Goal: Transaction & Acquisition: Purchase product/service

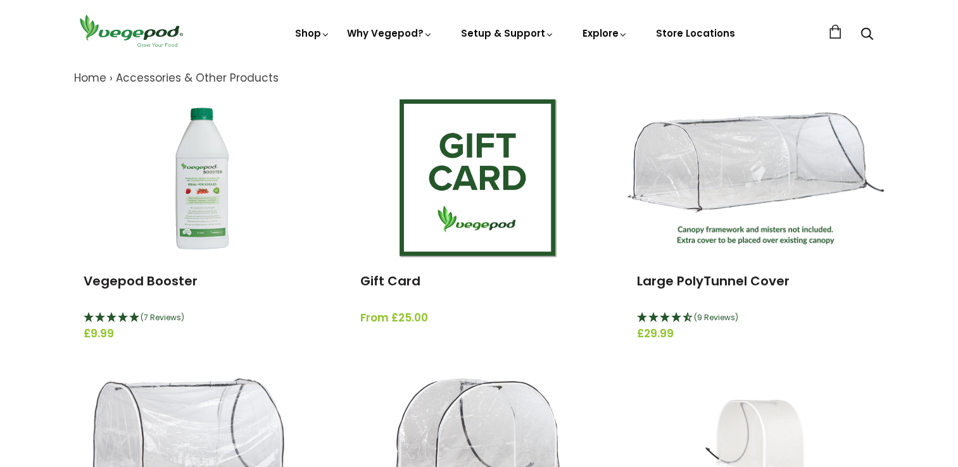
scroll to position [142, 0]
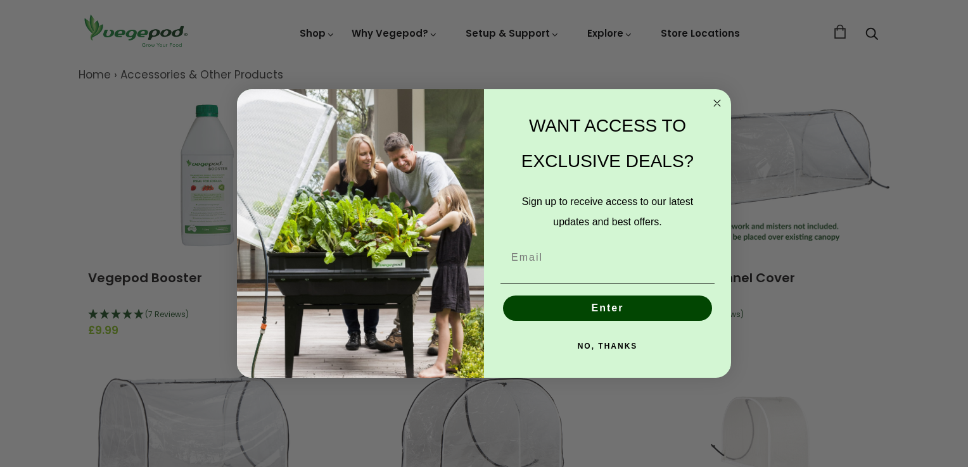
click at [716, 101] on circle "Close dialog" at bounding box center [717, 103] width 15 height 15
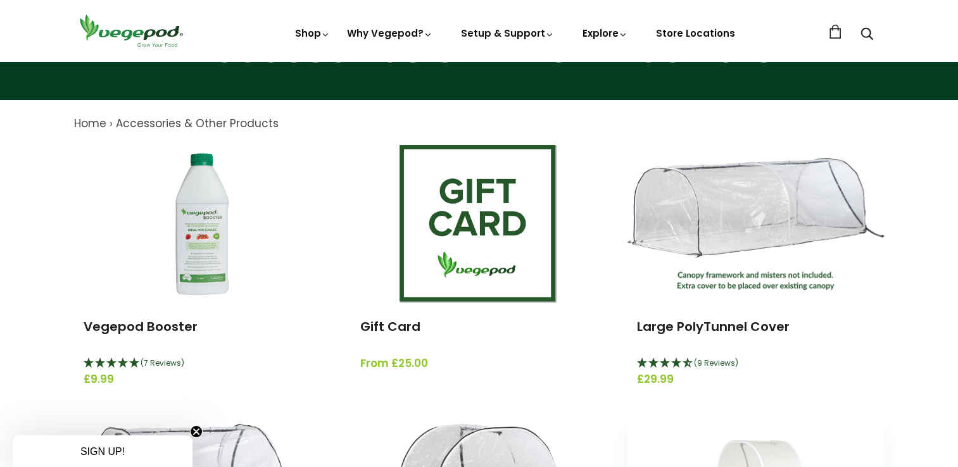
scroll to position [86, 0]
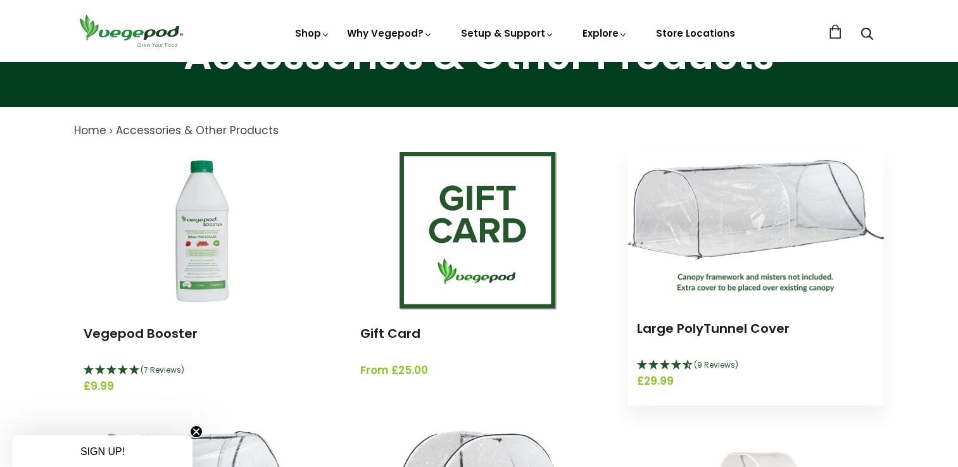
click at [750, 241] on img at bounding box center [756, 226] width 257 height 132
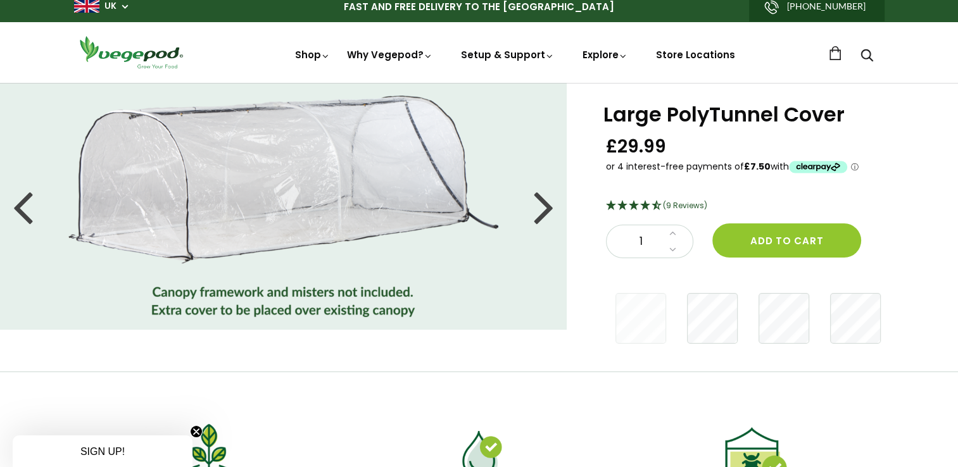
scroll to position [42, 0]
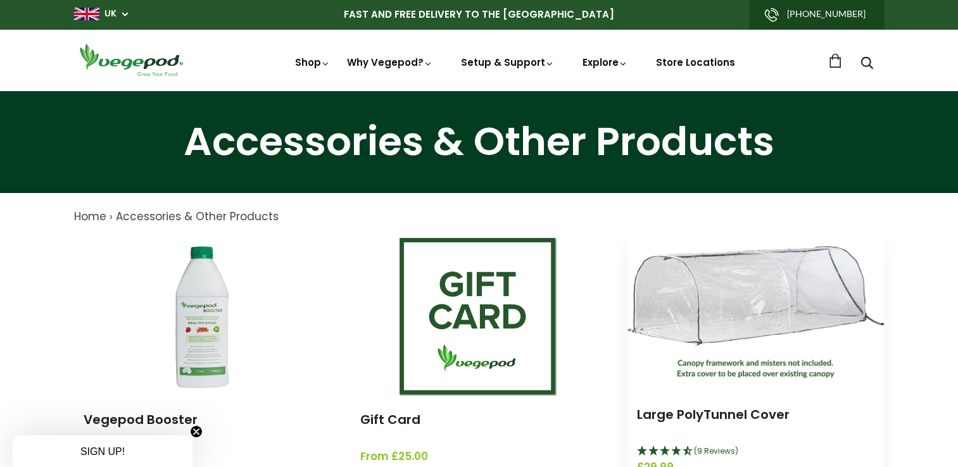
click at [764, 303] on img at bounding box center [756, 312] width 257 height 132
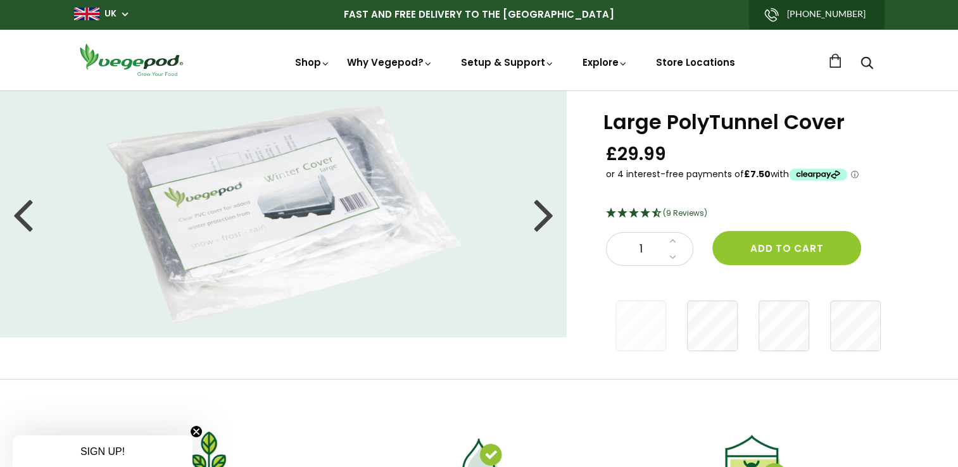
click at [555, 215] on li at bounding box center [283, 214] width 567 height 222
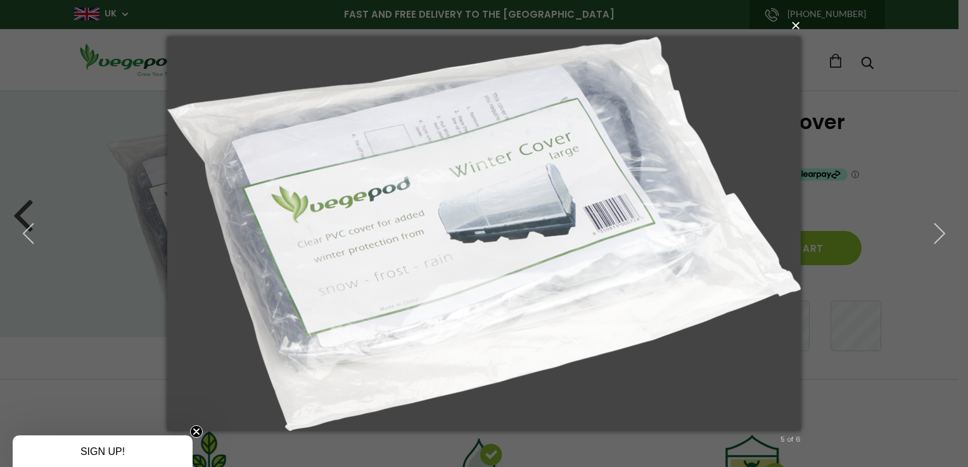
click at [798, 29] on button "×" at bounding box center [487, 25] width 633 height 28
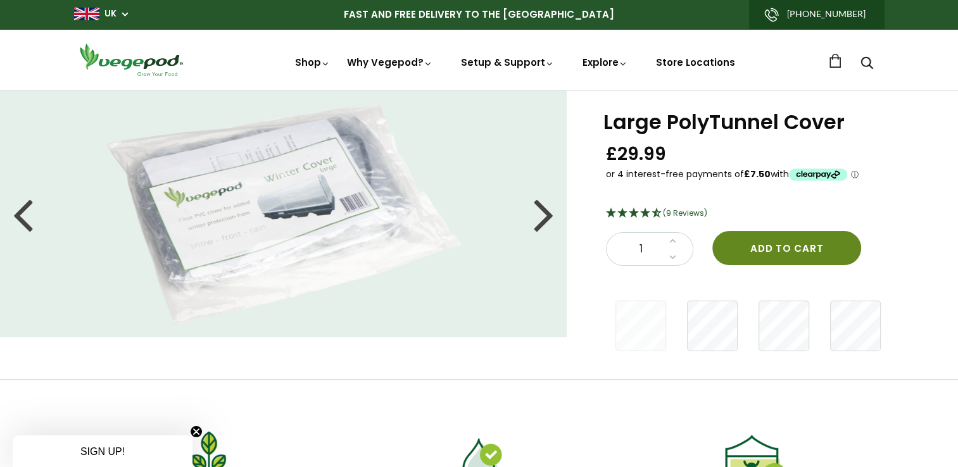
click at [783, 250] on button "Add to cart" at bounding box center [787, 248] width 149 height 34
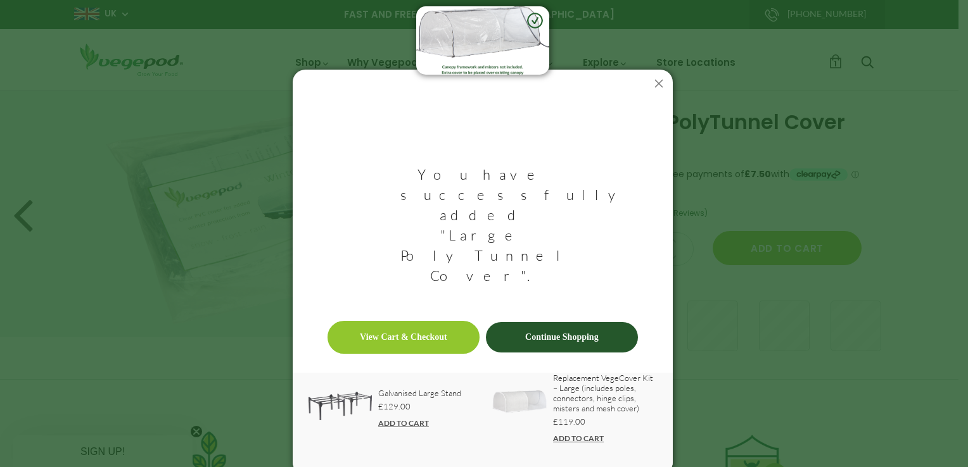
click at [423, 321] on link "View Cart & Checkout" at bounding box center [403, 337] width 152 height 33
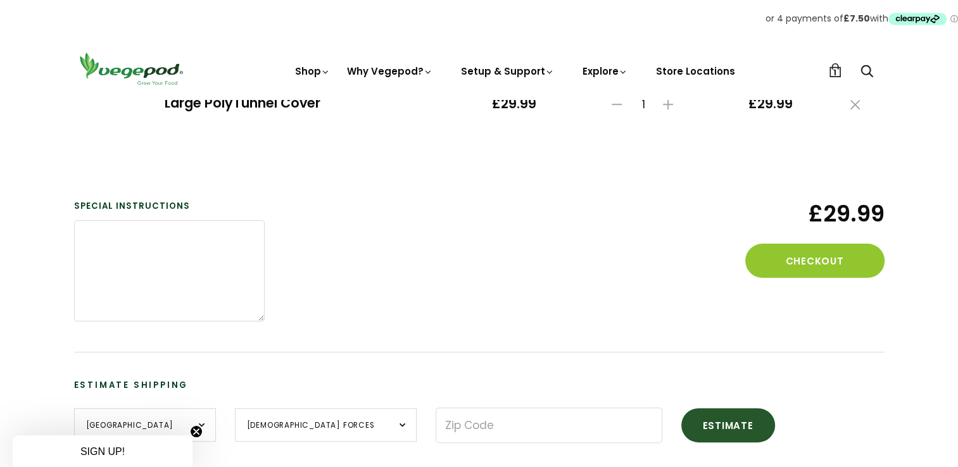
scroll to position [212, 0]
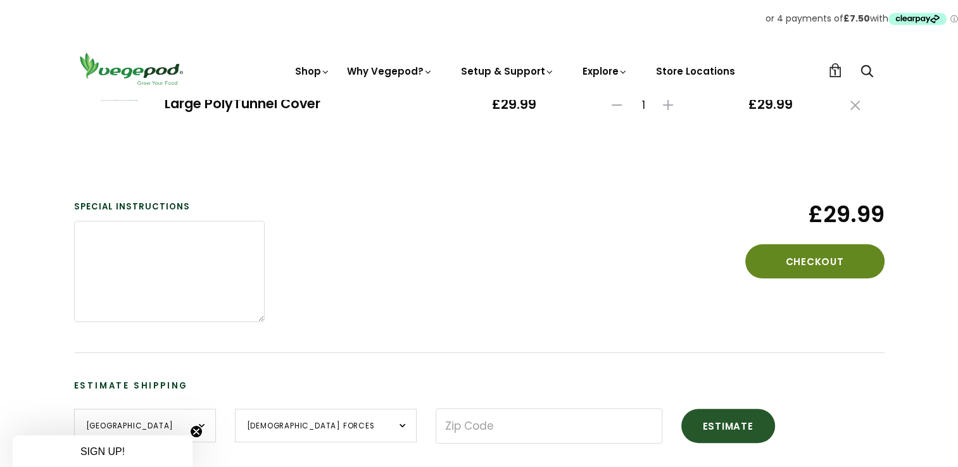
click at [818, 259] on button "Checkout" at bounding box center [814, 261] width 139 height 34
